Goal: Transaction & Acquisition: Purchase product/service

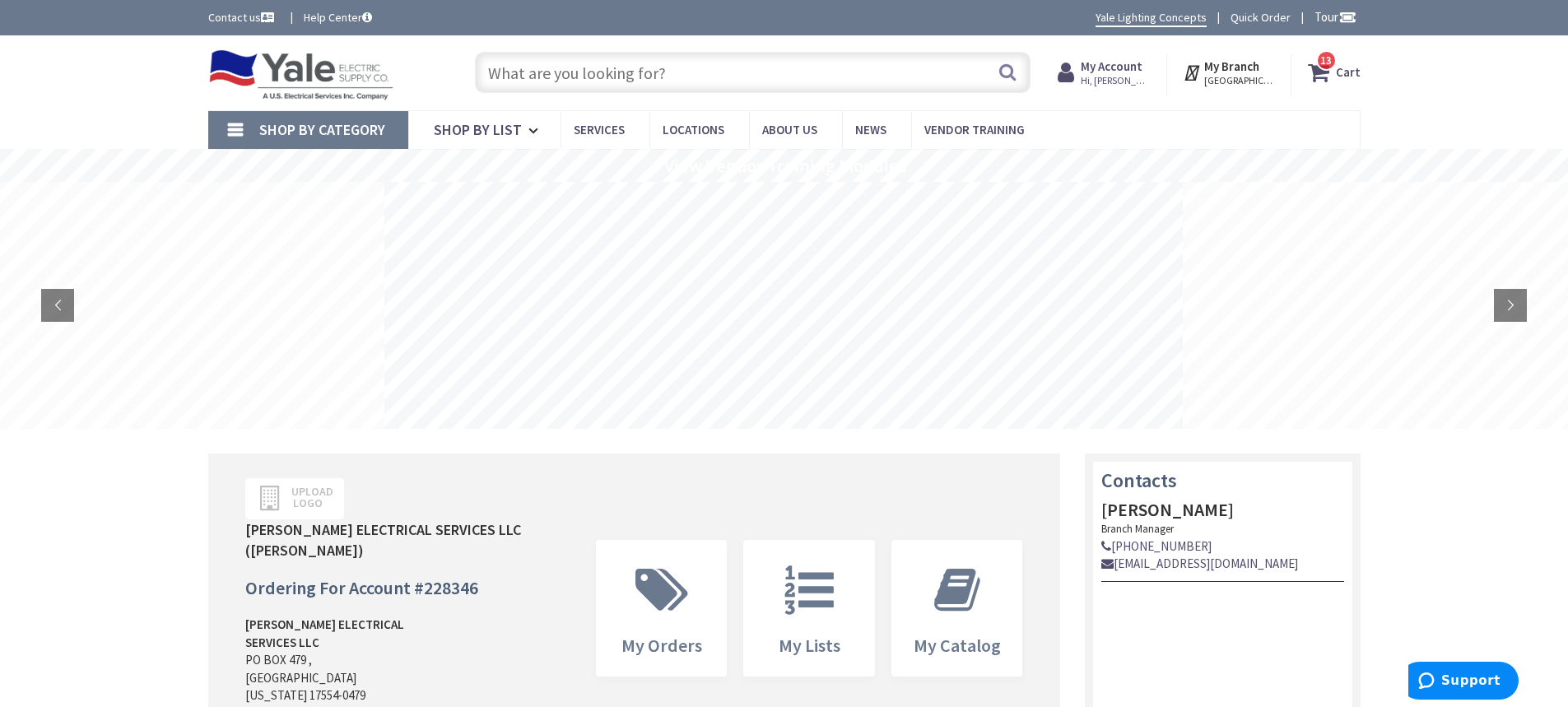
click at [834, 82] on input "text" at bounding box center [752, 72] width 556 height 41
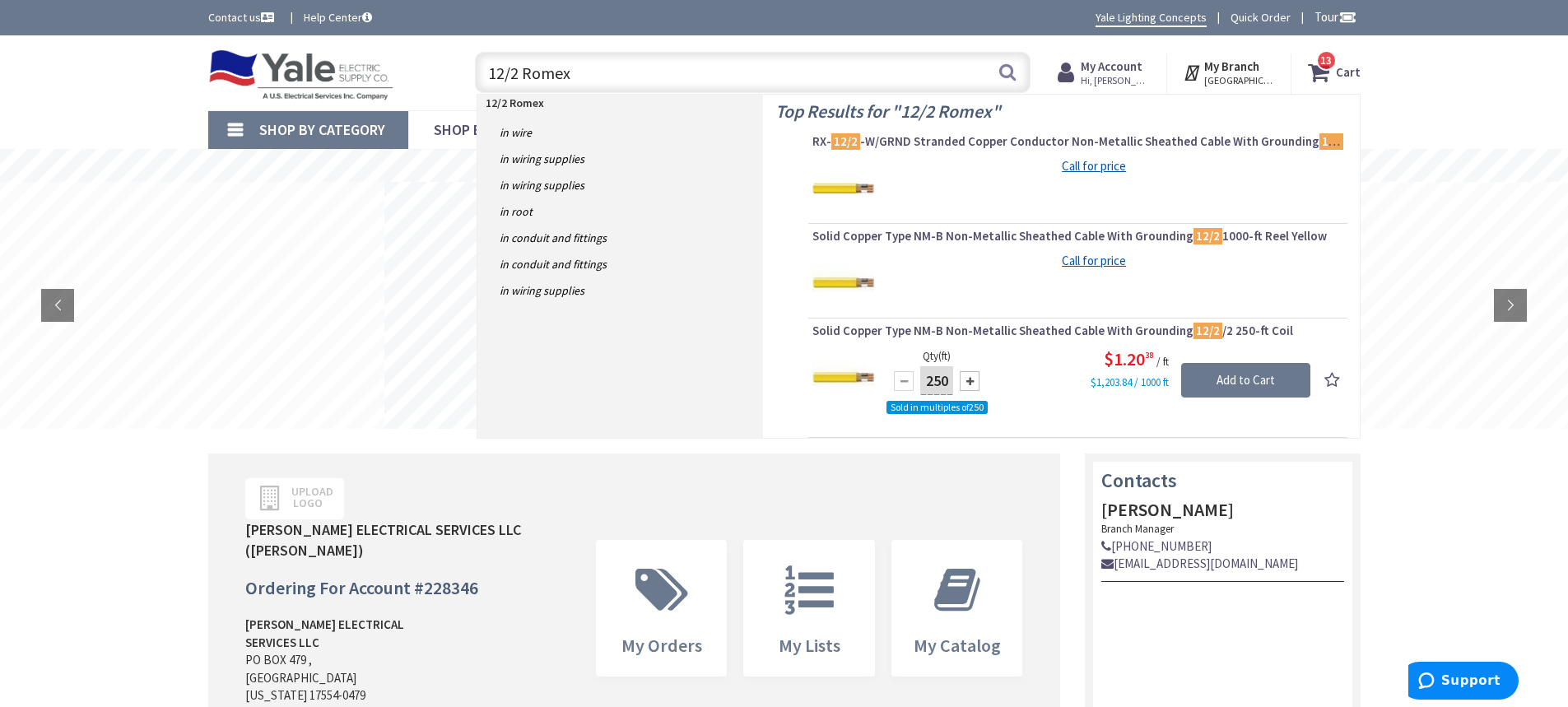
drag, startPoint x: 504, startPoint y: 70, endPoint x: 588, endPoint y: 91, distance: 86.6
click at [505, 70] on input "12/2 Romex" at bounding box center [752, 72] width 556 height 41
drag, startPoint x: 649, startPoint y: 65, endPoint x: 404, endPoint y: 76, distance: 245.2
click at [404, 76] on div "Toggle Nav 14/2 Romex 14/2 Romex Search 13 13 13 items Cart My Cart 13" at bounding box center [784, 72] width 1177 height 55
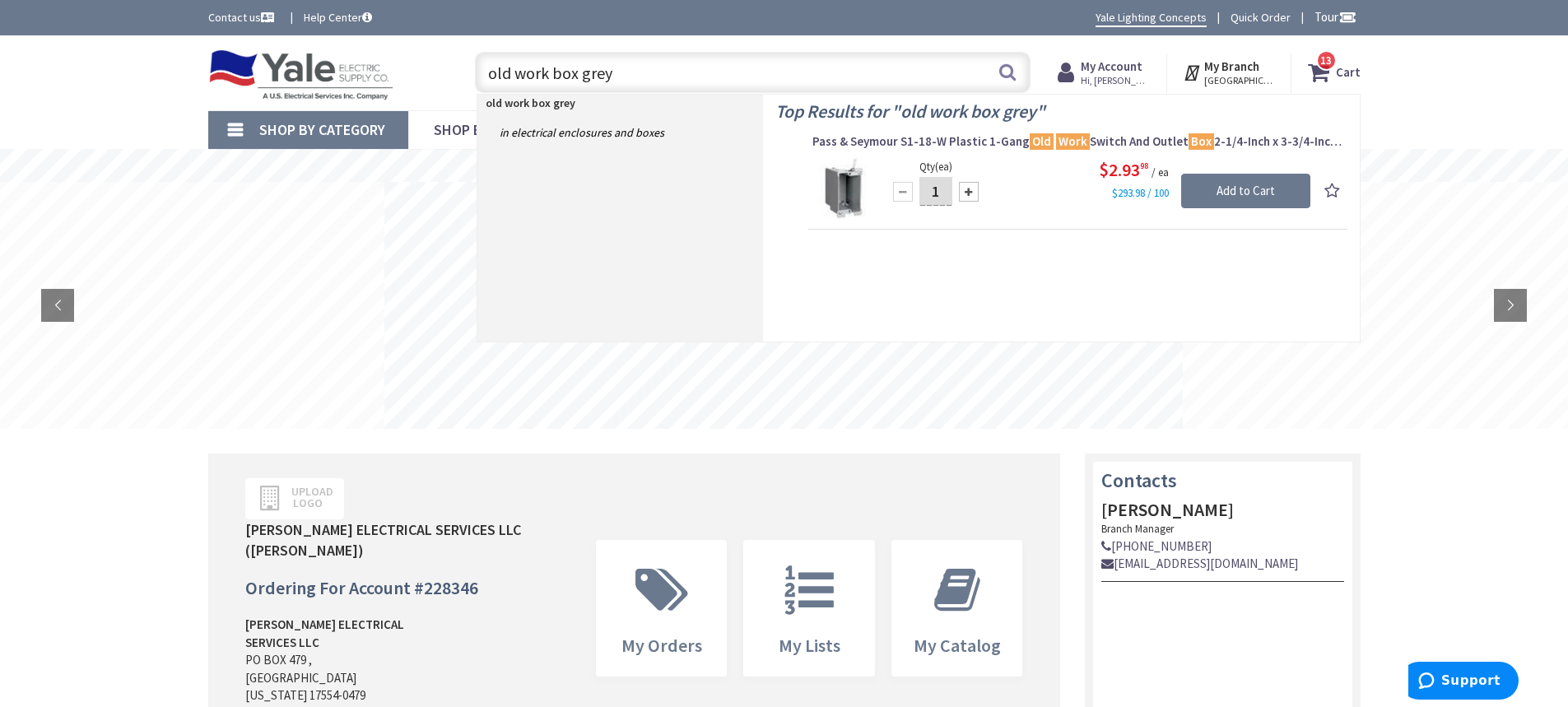
drag, startPoint x: 486, startPoint y: 70, endPoint x: 532, endPoint y: 77, distance: 46.5
click at [486, 70] on input "old work box grey" at bounding box center [752, 72] width 556 height 41
click at [702, 65] on input "2 gang old work box grey" at bounding box center [752, 72] width 556 height 41
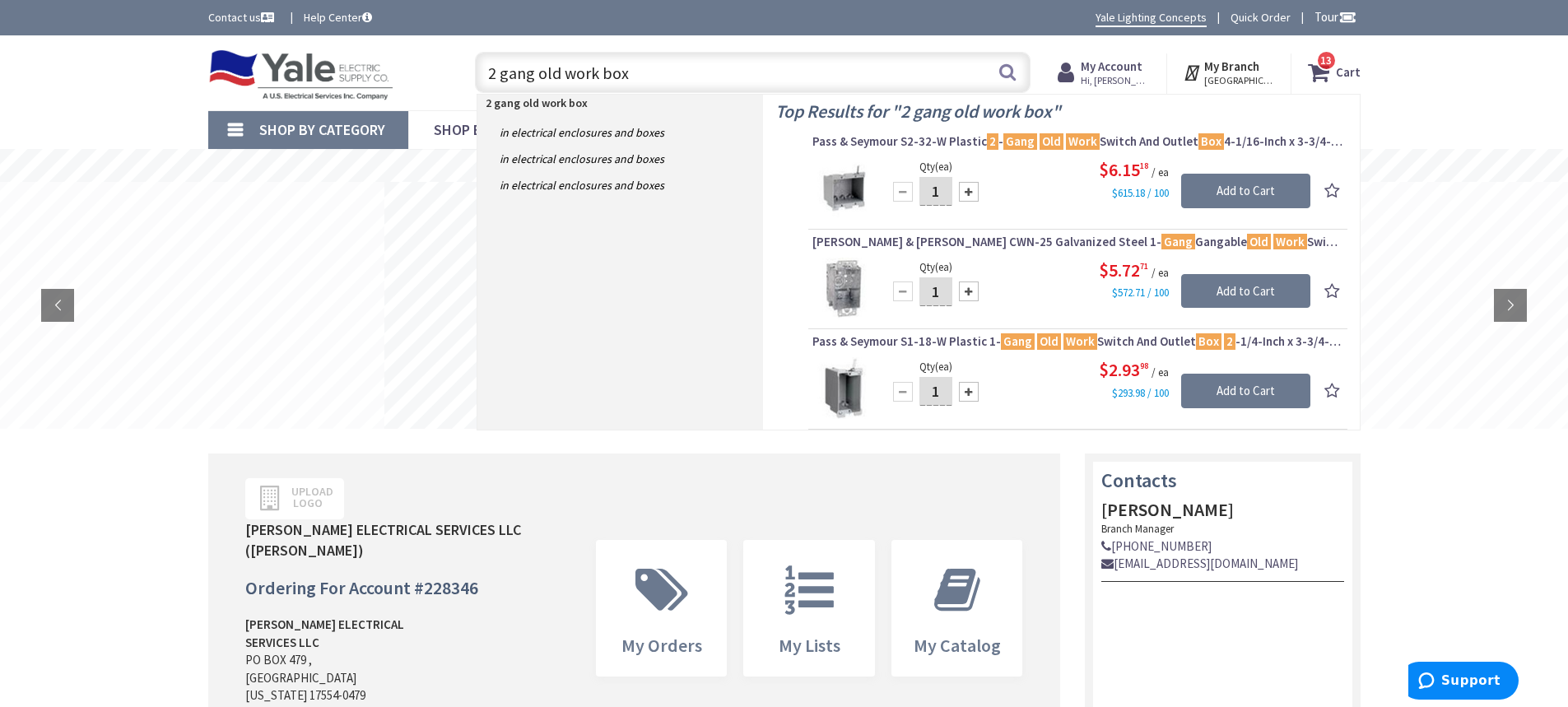
drag, startPoint x: 535, startPoint y: 71, endPoint x: 3, endPoint y: -19, distance: 539.6
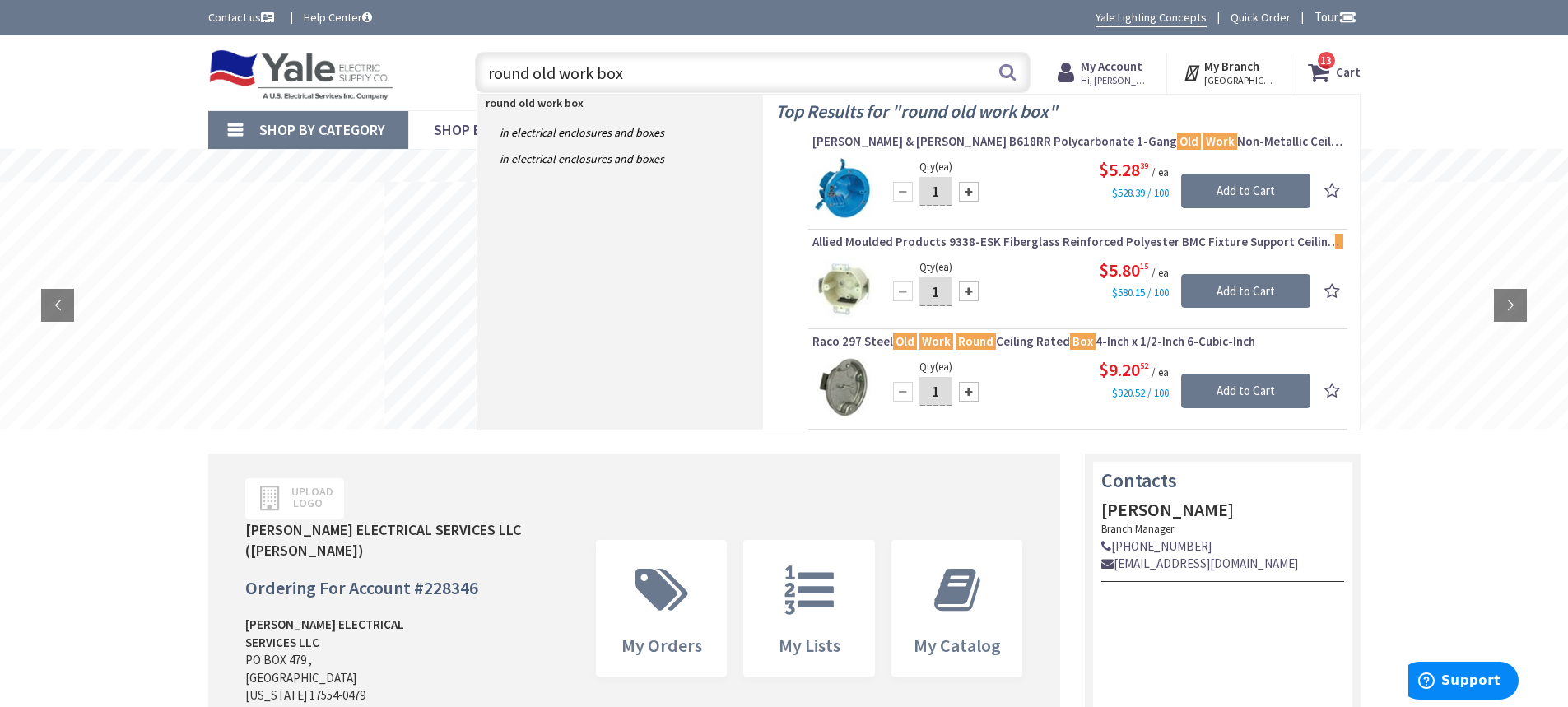
drag, startPoint x: 684, startPoint y: 74, endPoint x: 343, endPoint y: 44, distance: 342.3
click at [343, 44] on div "Skip to Content Toggle Nav round old work box round old work box Search 13 13 1…" at bounding box center [784, 73] width 1235 height 75
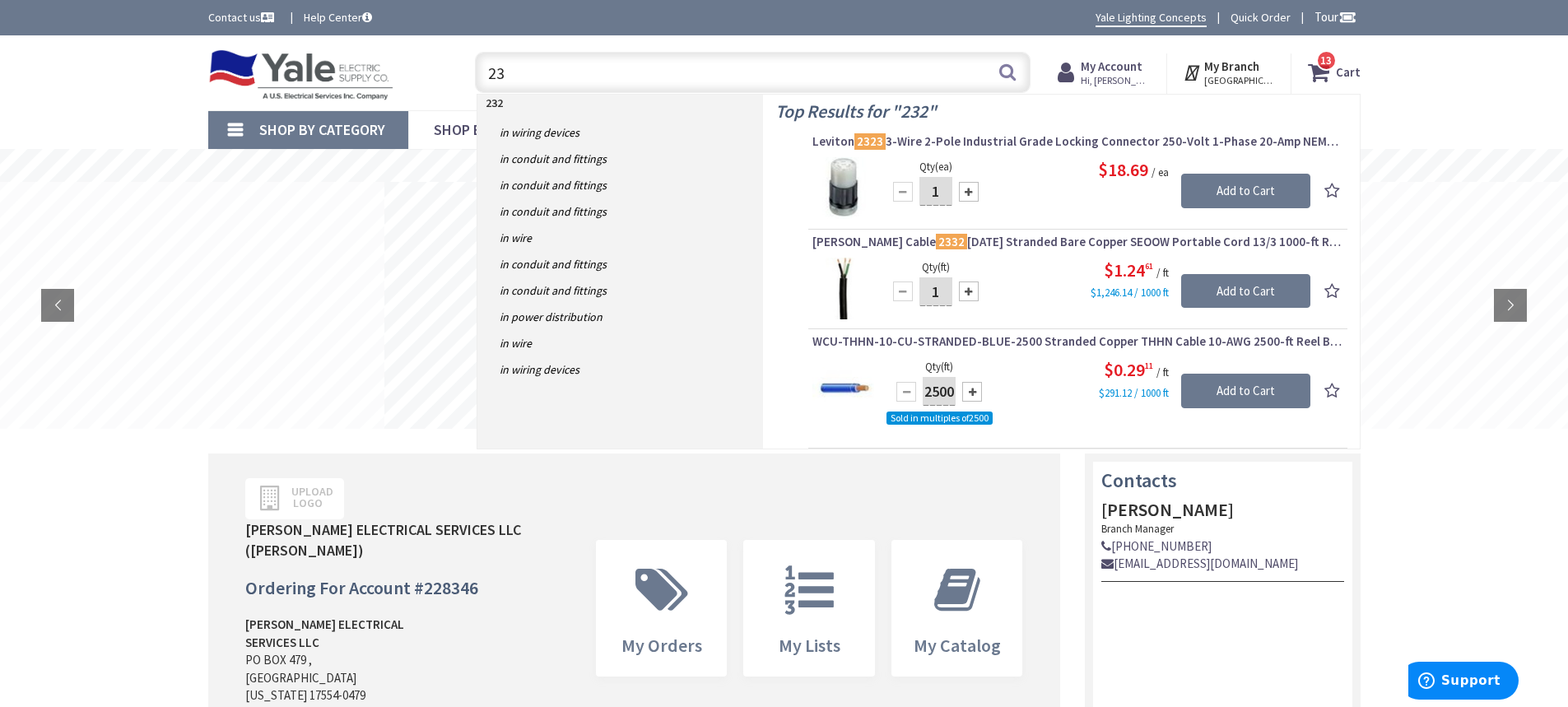
type input "2"
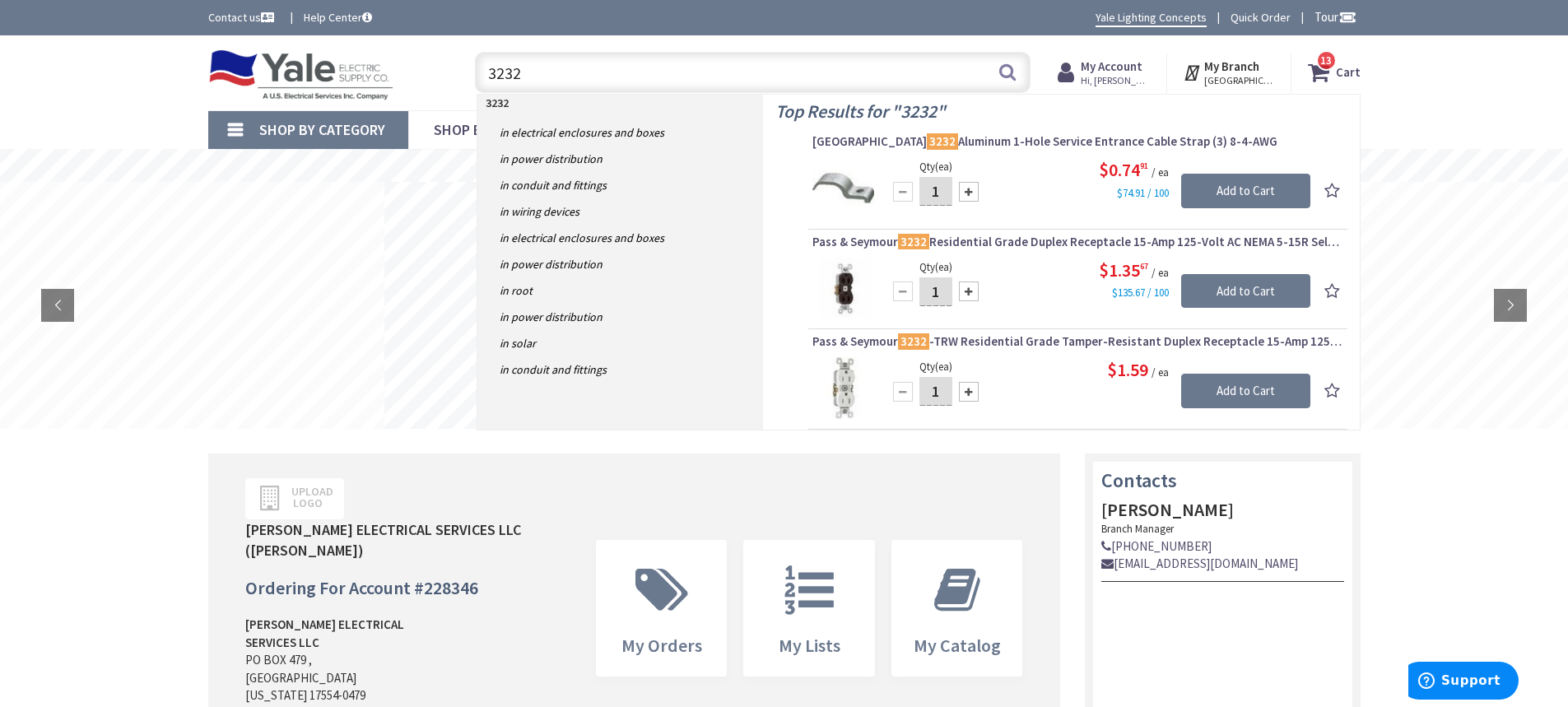
drag, startPoint x: 319, startPoint y: 82, endPoint x: 250, endPoint y: 82, distance: 69.0
click at [250, 82] on div "Toggle Nav 3232 3232 Search 13 13 13 items Cart My Cart 13 Close 13 items" at bounding box center [784, 72] width 1177 height 55
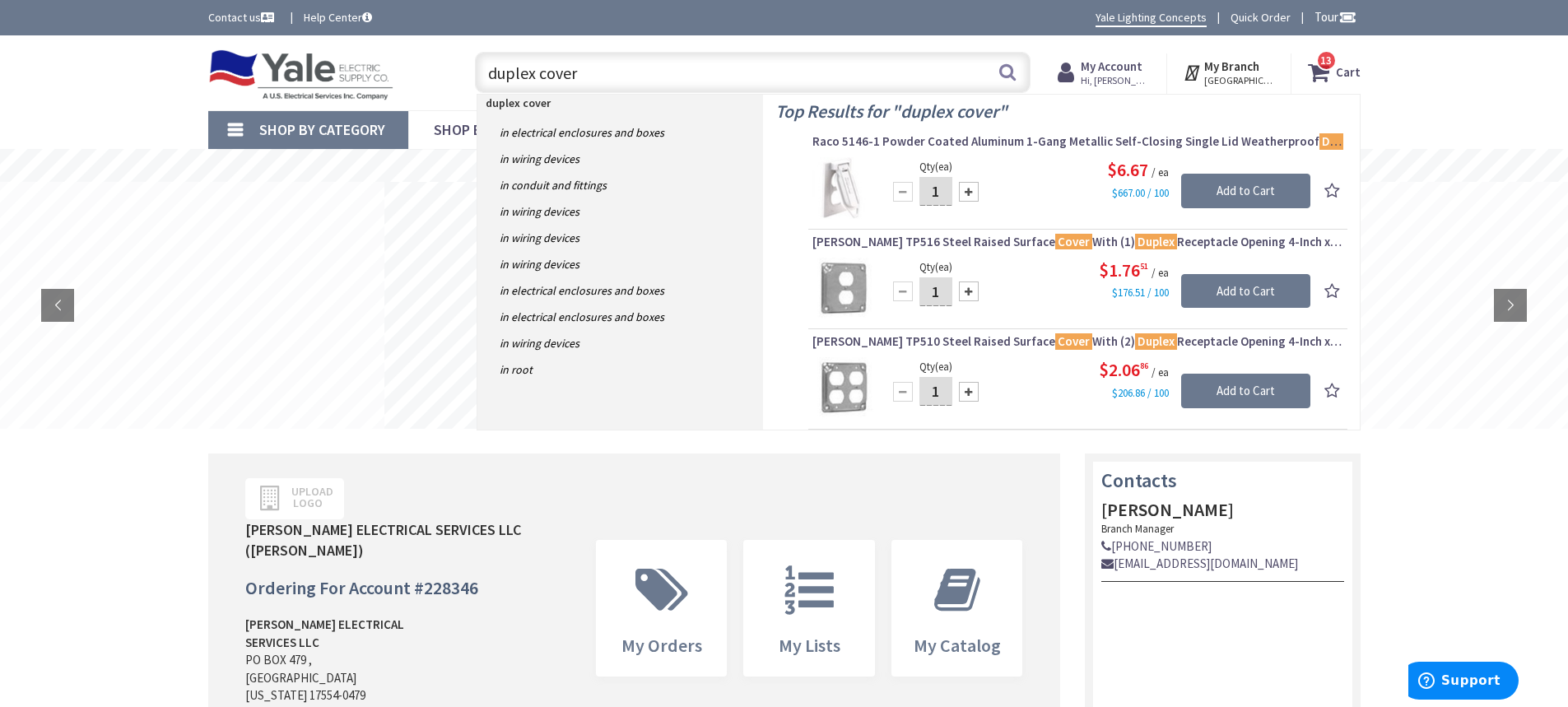
click at [492, 75] on input "duplex cover" at bounding box center [752, 72] width 556 height 41
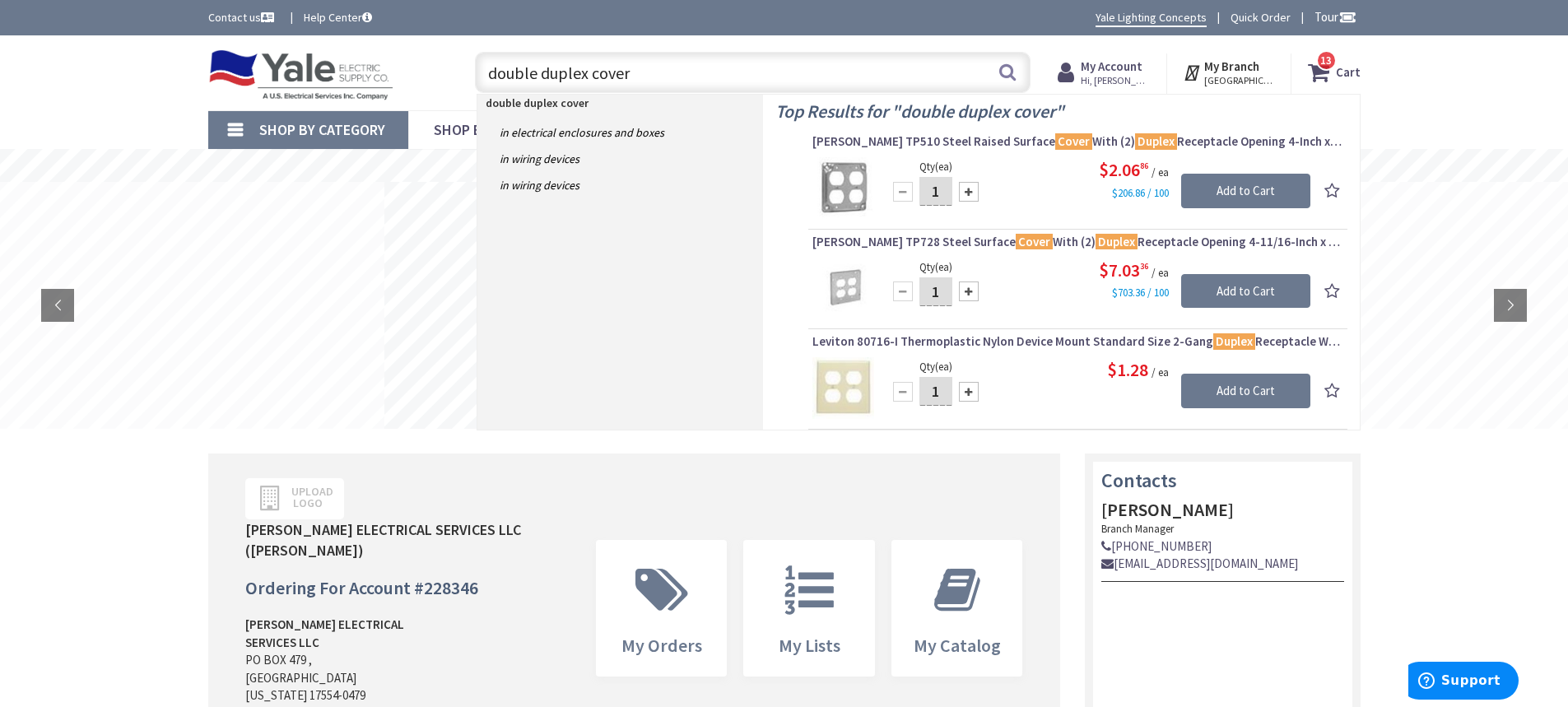
click at [488, 74] on input "double duplex cover" at bounding box center [752, 72] width 556 height 41
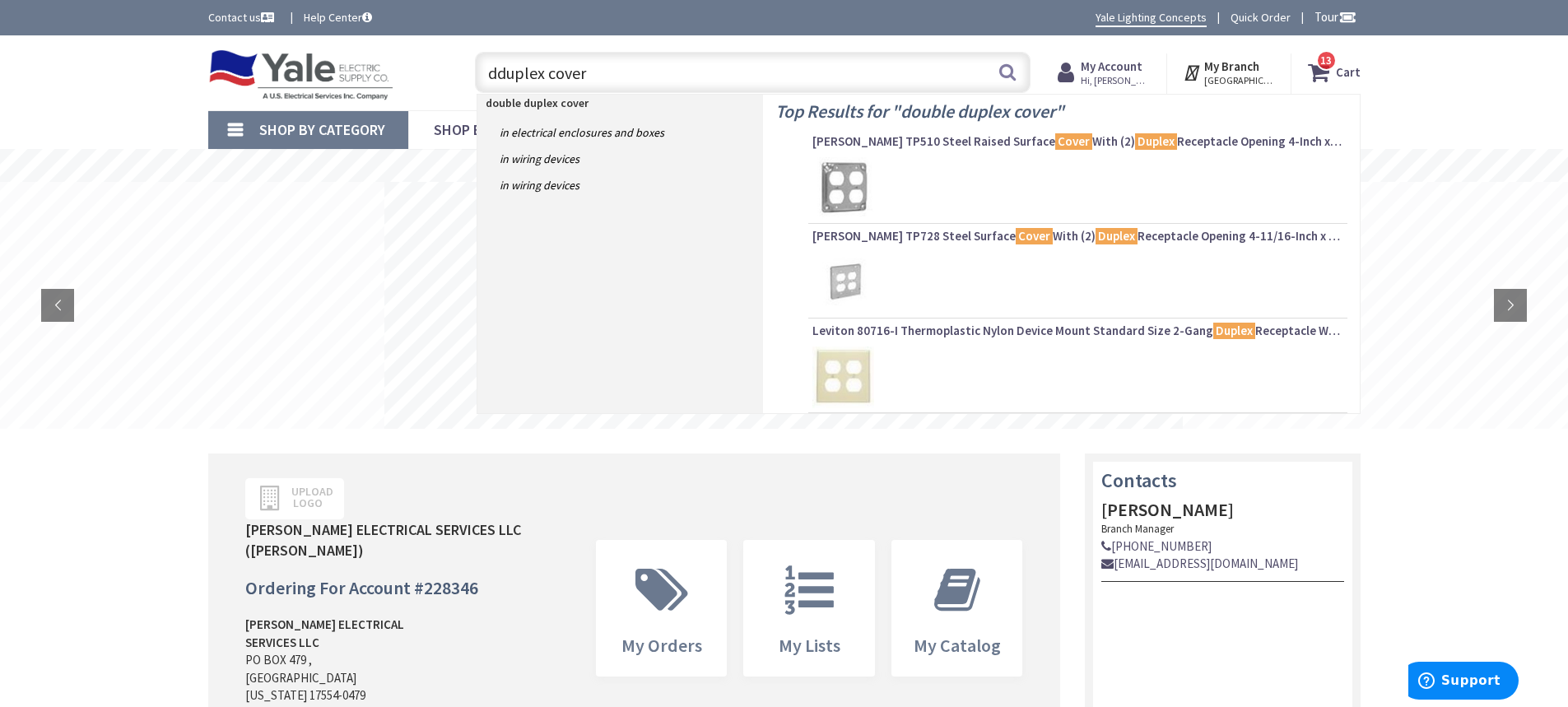
type input "duplex cover"
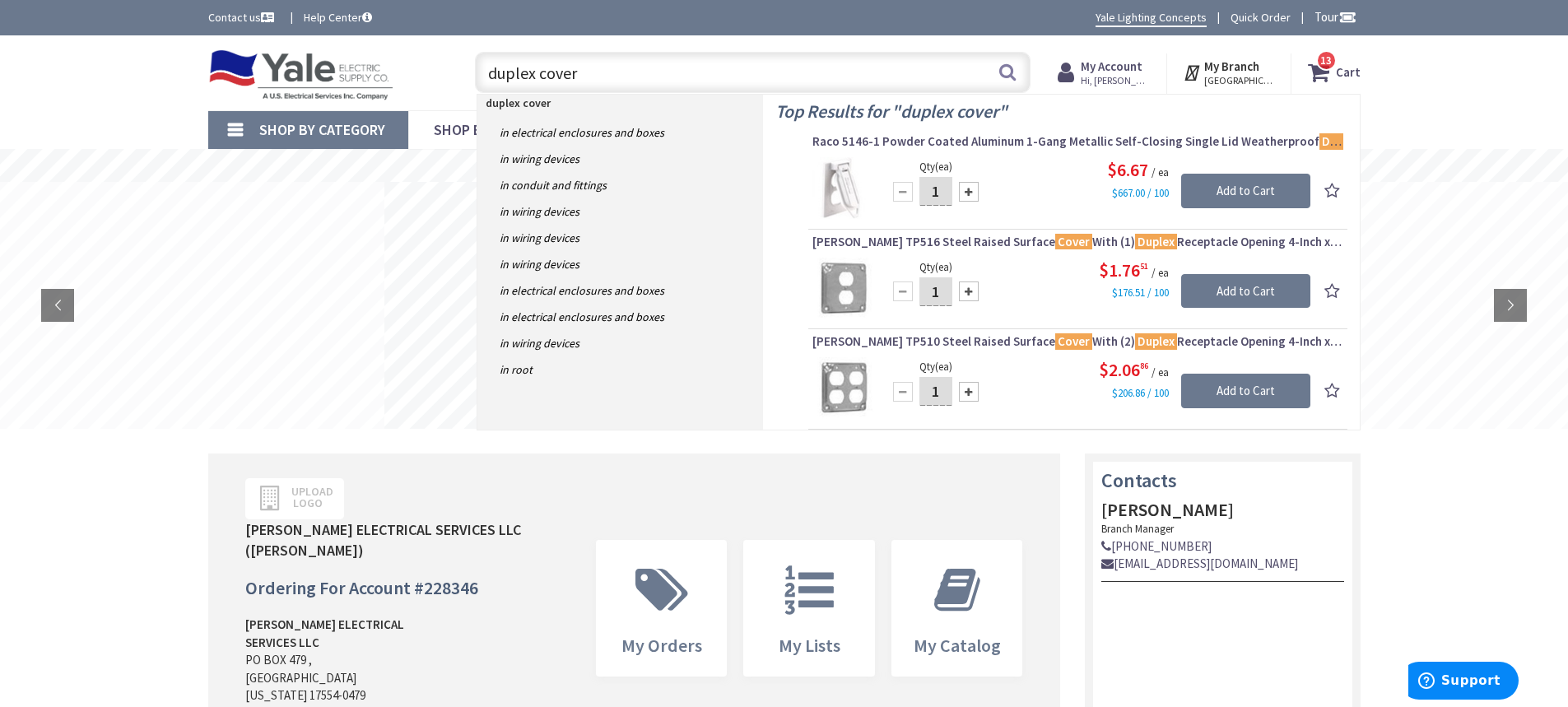
click at [633, 72] on input "duplex cover" at bounding box center [752, 72] width 556 height 41
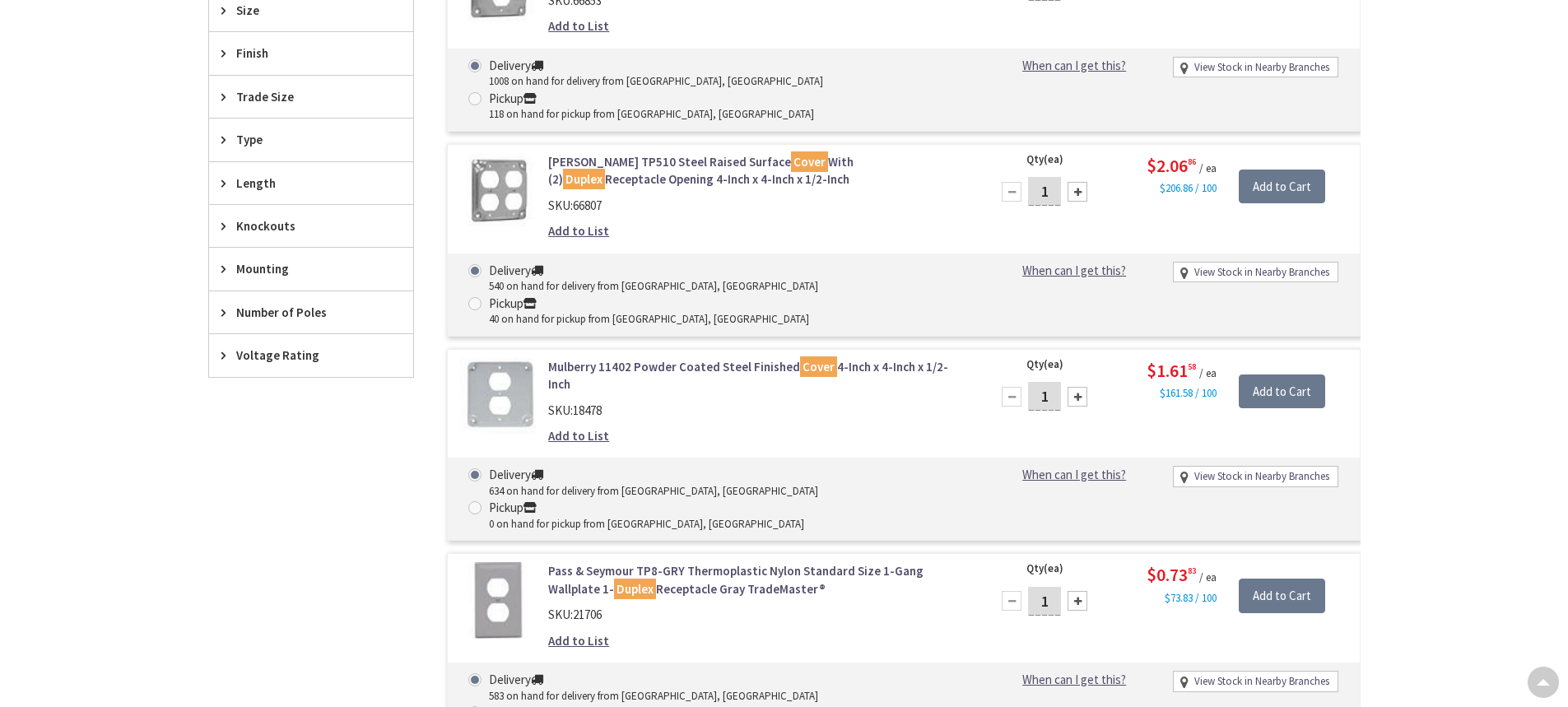
scroll to position [1070, 0]
